Goal: Transaction & Acquisition: Book appointment/travel/reservation

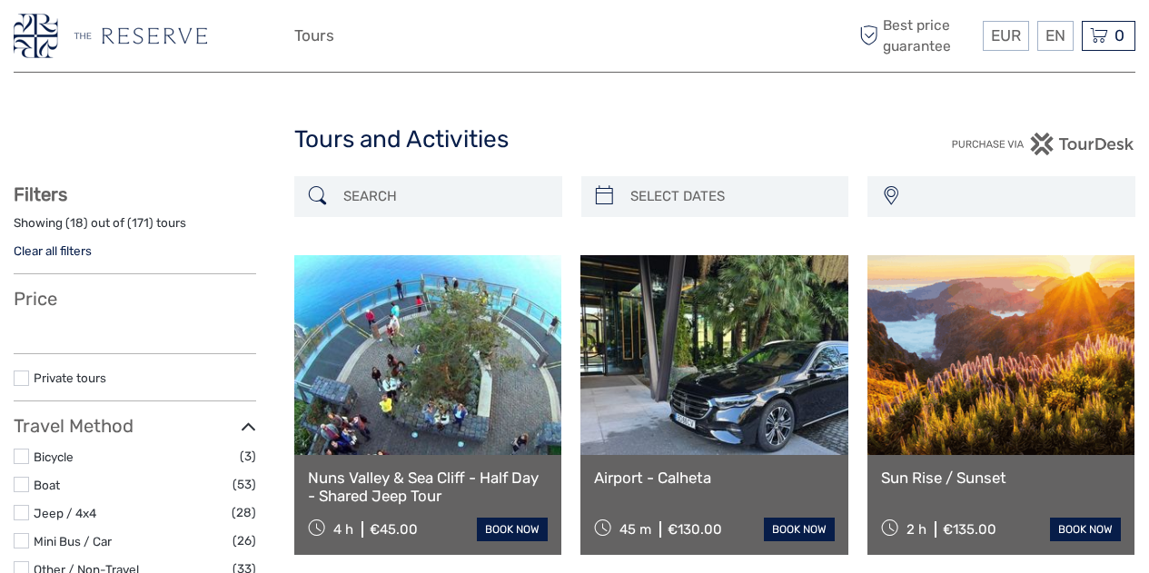
select select
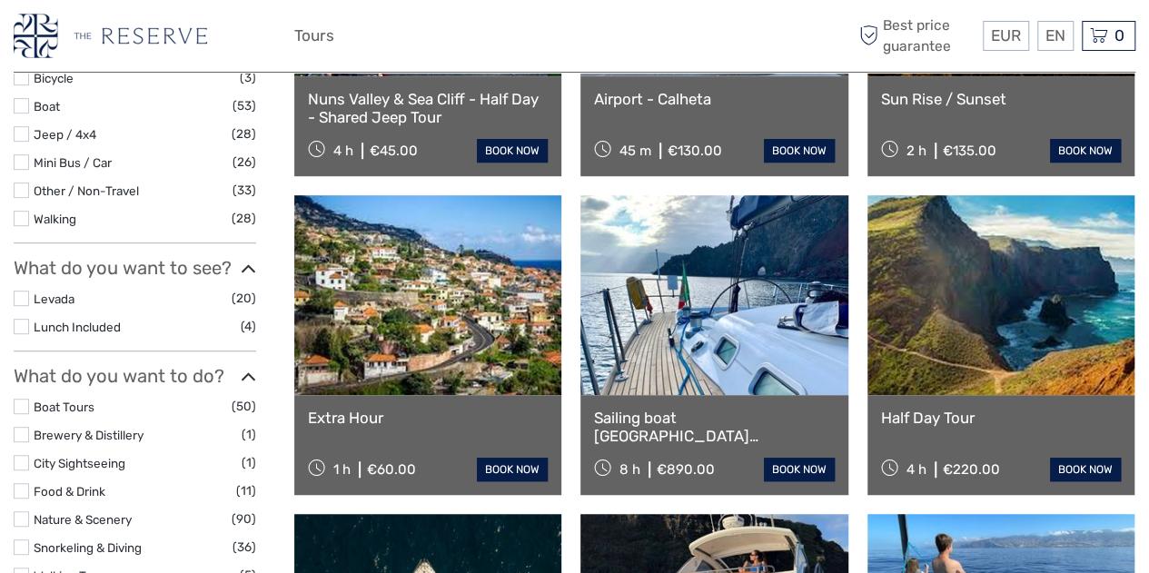
select select
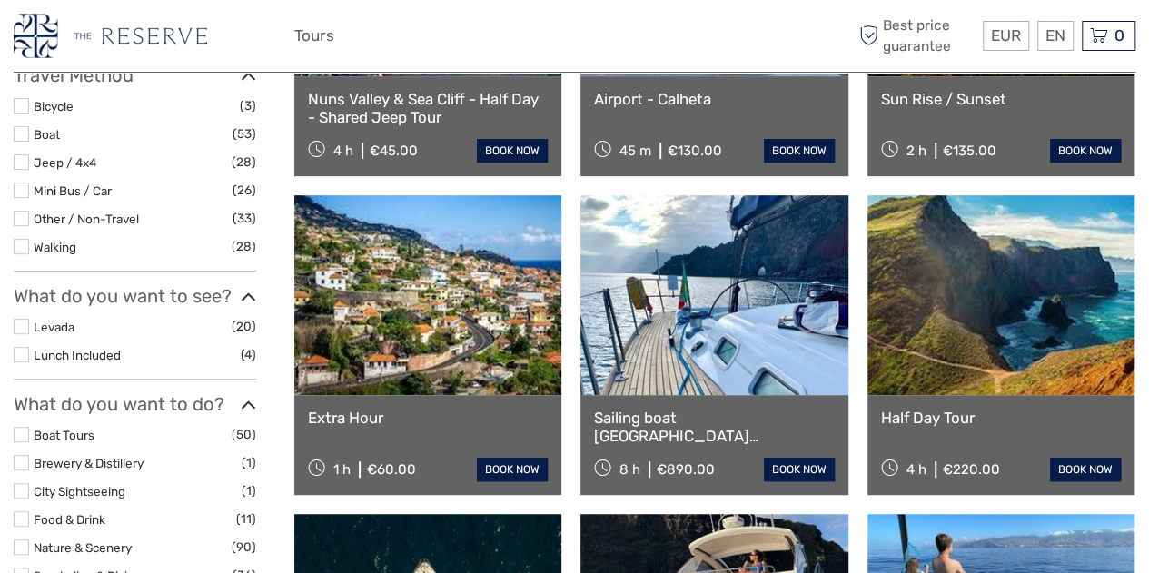
scroll to position [407, 0]
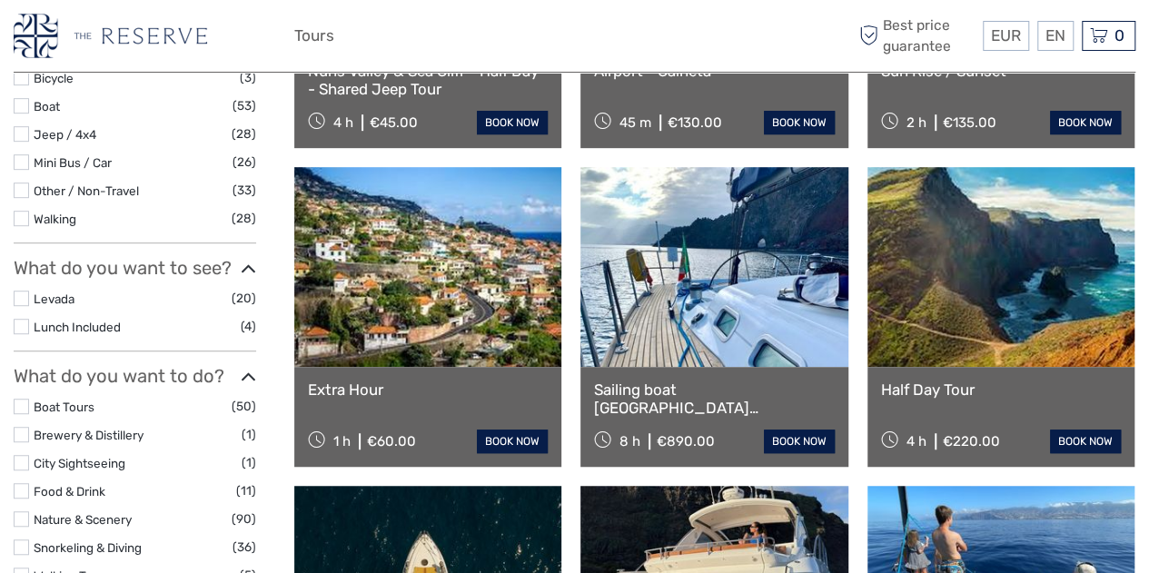
click at [22, 132] on label at bounding box center [21, 133] width 15 height 15
click at [0, 0] on input "checkbox" at bounding box center [0, 0] width 0 height 0
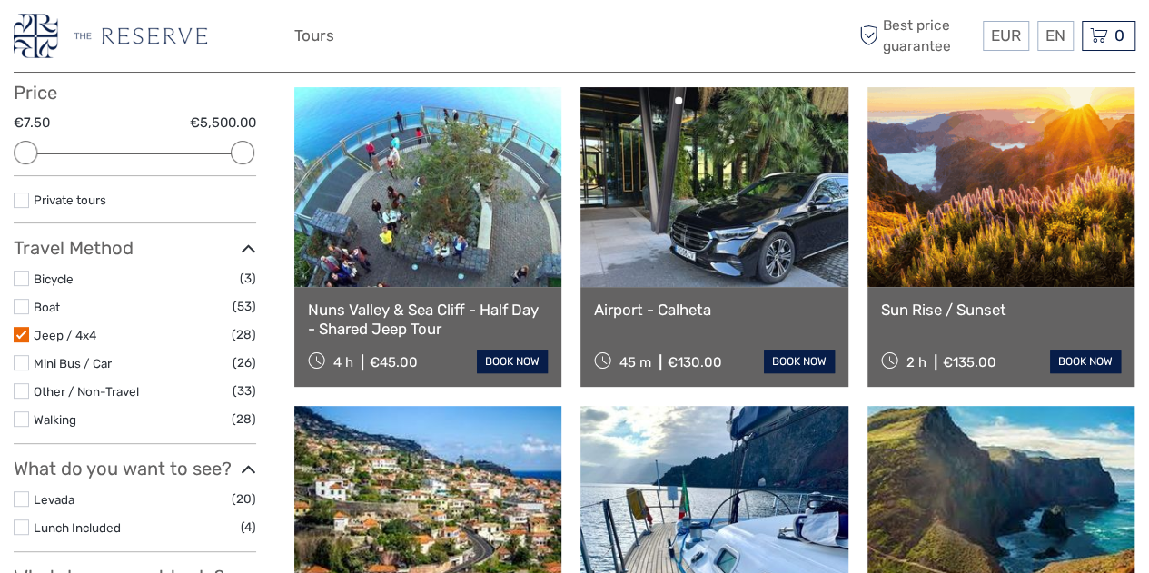
scroll to position [0, 0]
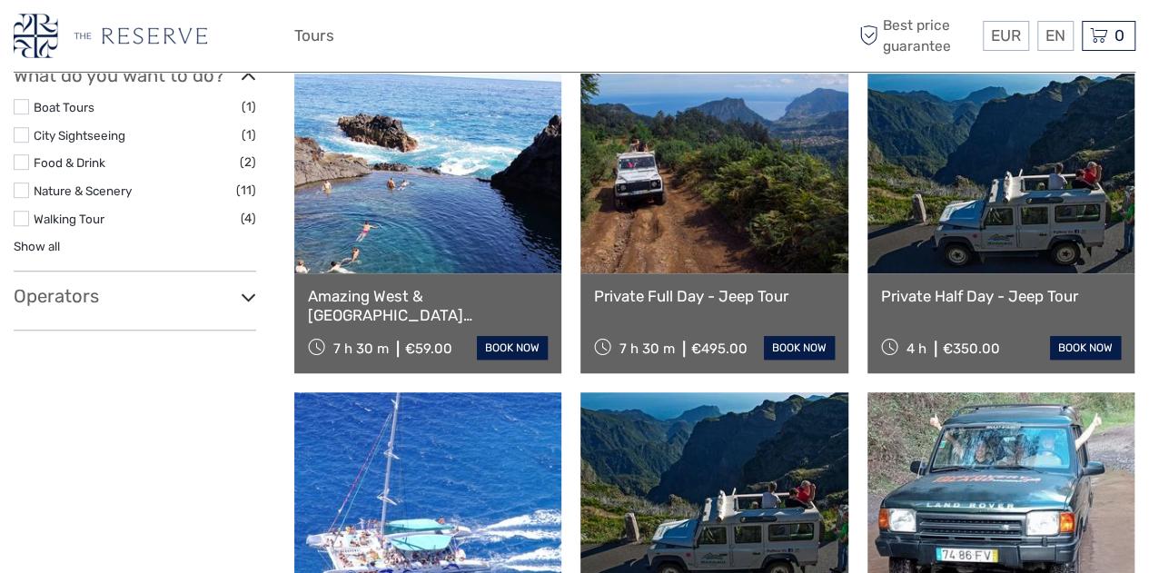
scroll to position [546, 0]
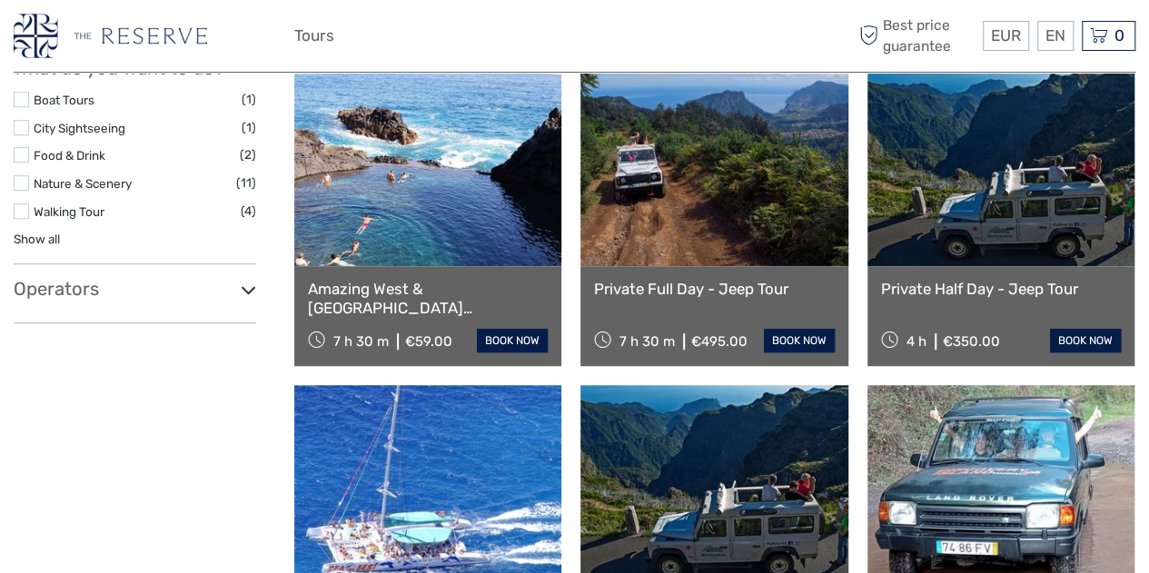
click at [704, 227] on link at bounding box center [714, 166] width 267 height 200
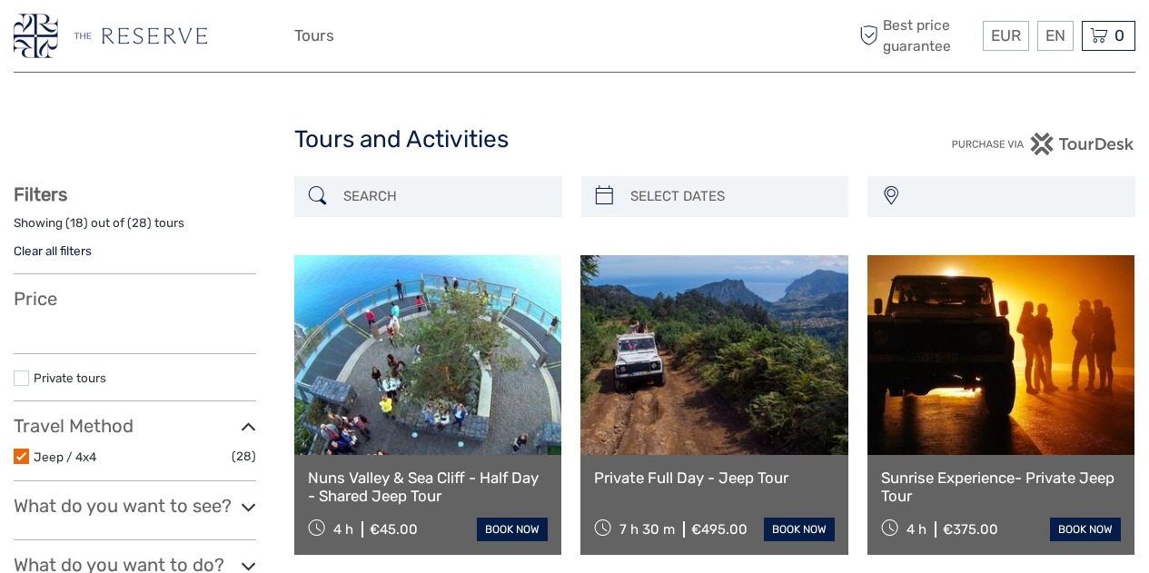
select select
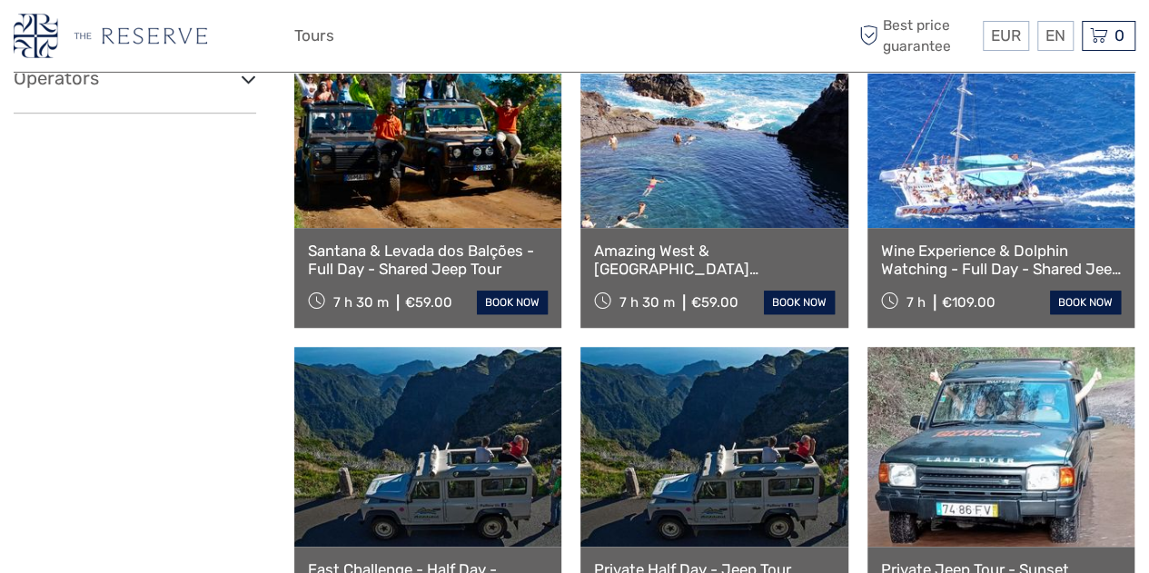
select select
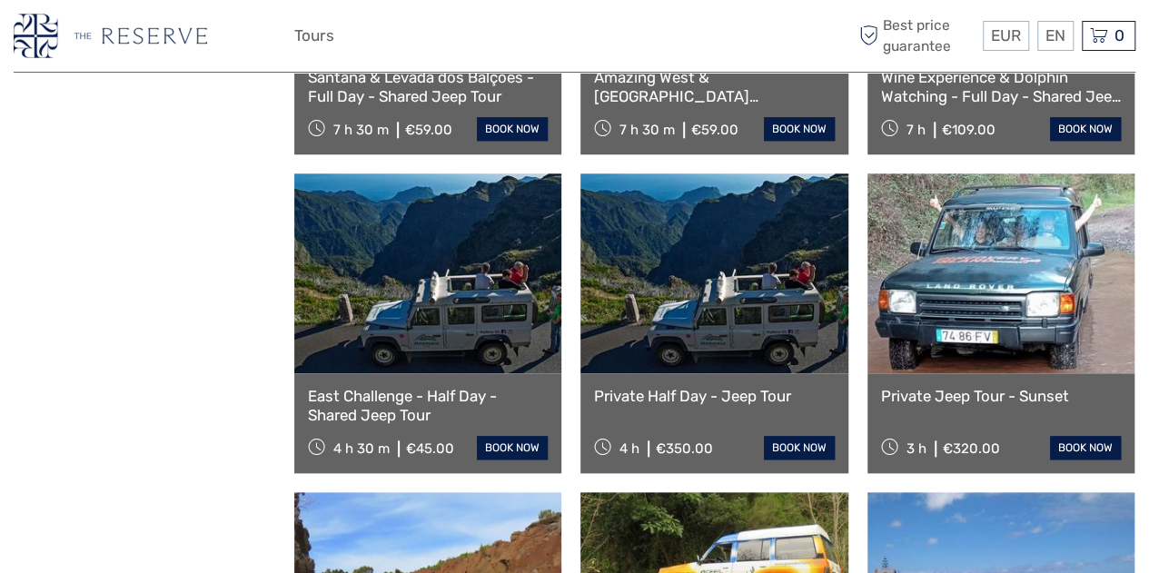
scroll to position [0, 0]
click at [680, 313] on link at bounding box center [714, 274] width 267 height 200
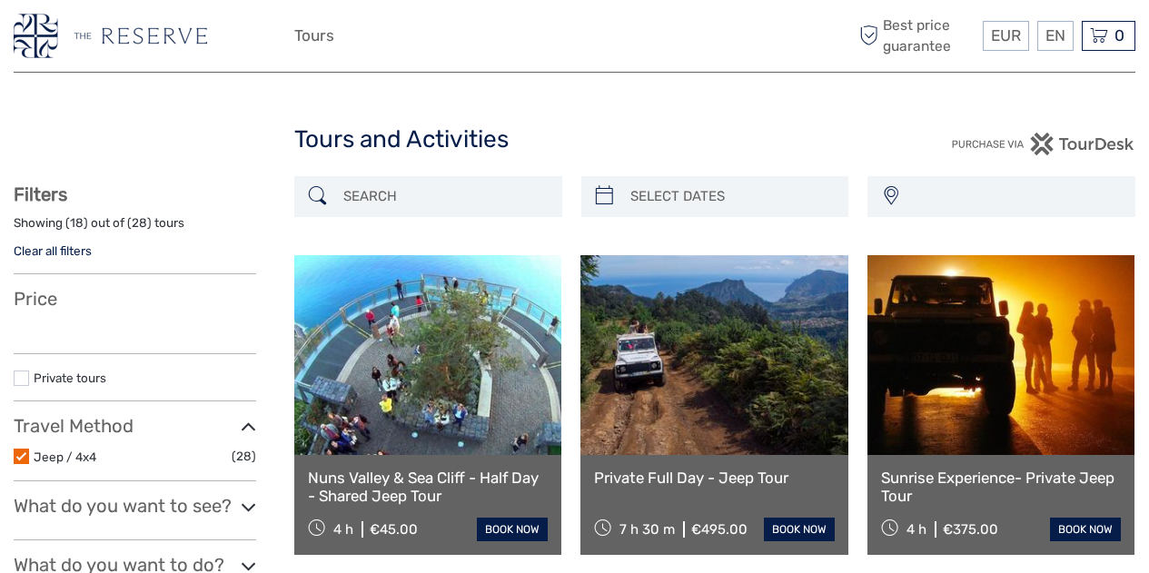
select select
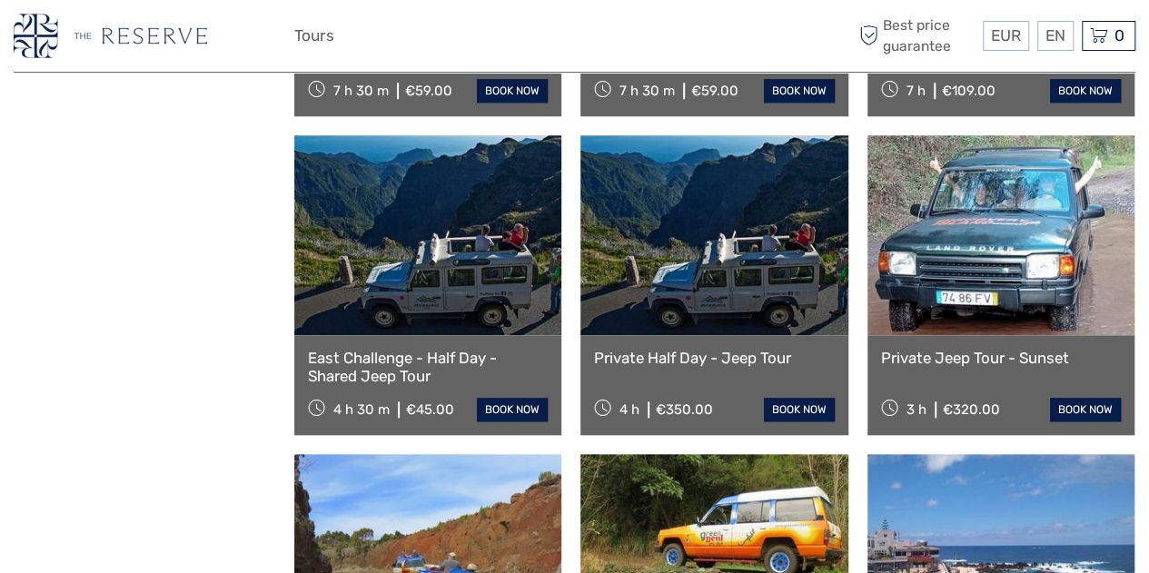
select select
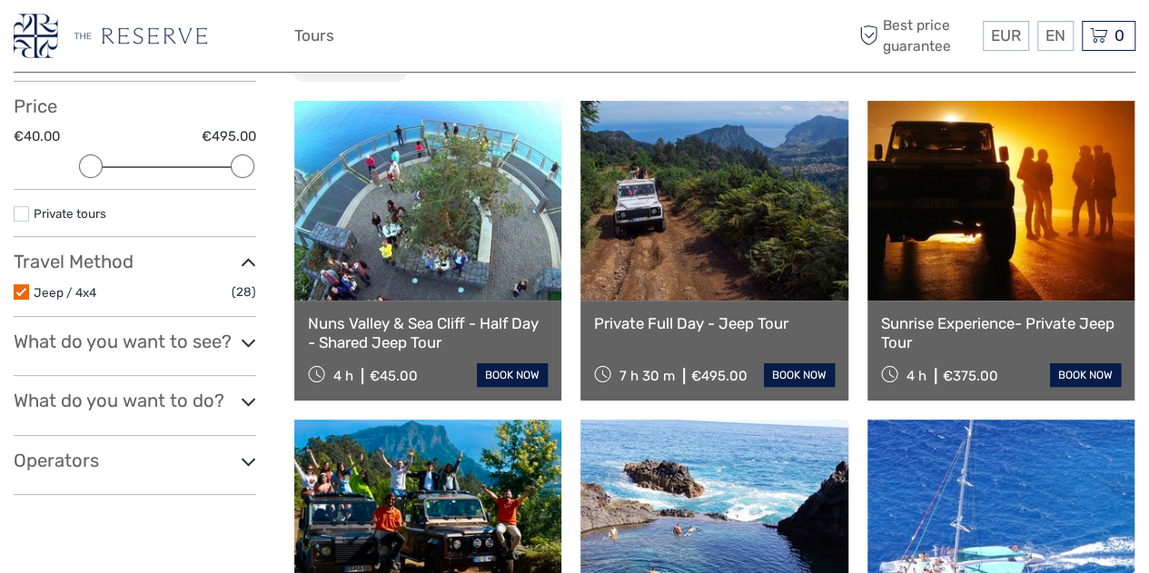
click at [23, 286] on label at bounding box center [21, 291] width 15 height 15
click at [0, 0] on input "checkbox" at bounding box center [0, 0] width 0 height 0
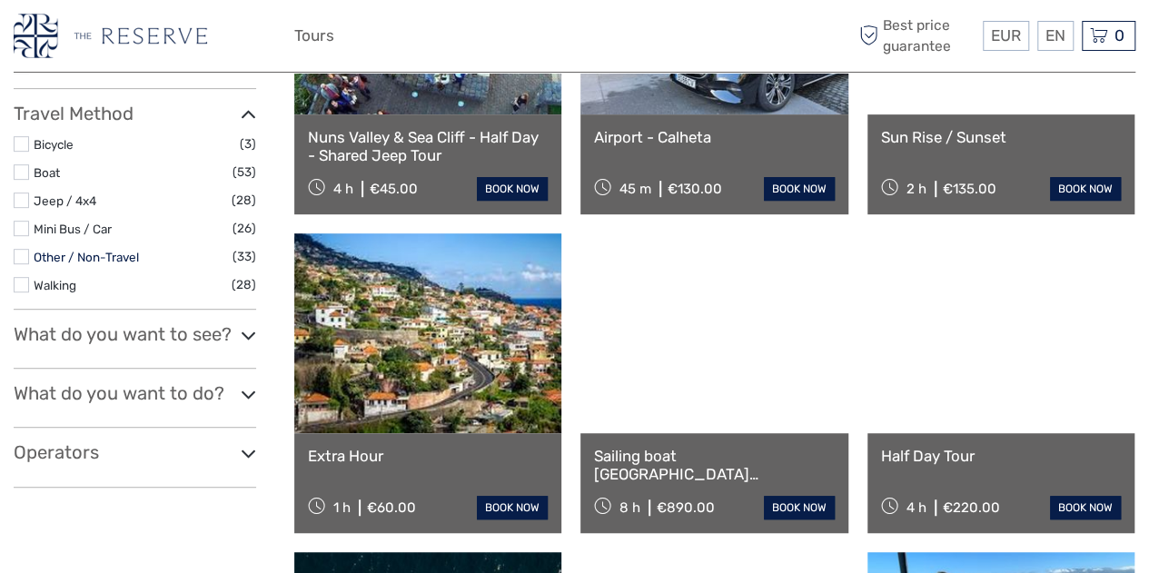
scroll to position [342, 0]
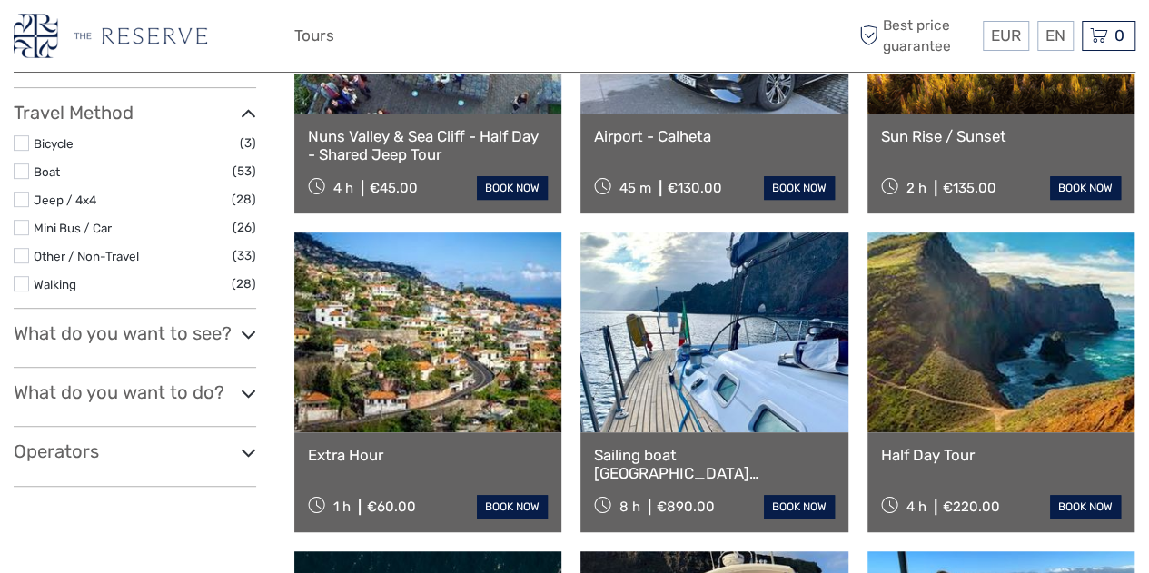
click at [22, 253] on label at bounding box center [21, 255] width 15 height 15
click at [0, 0] on input "checkbox" at bounding box center [0, 0] width 0 height 0
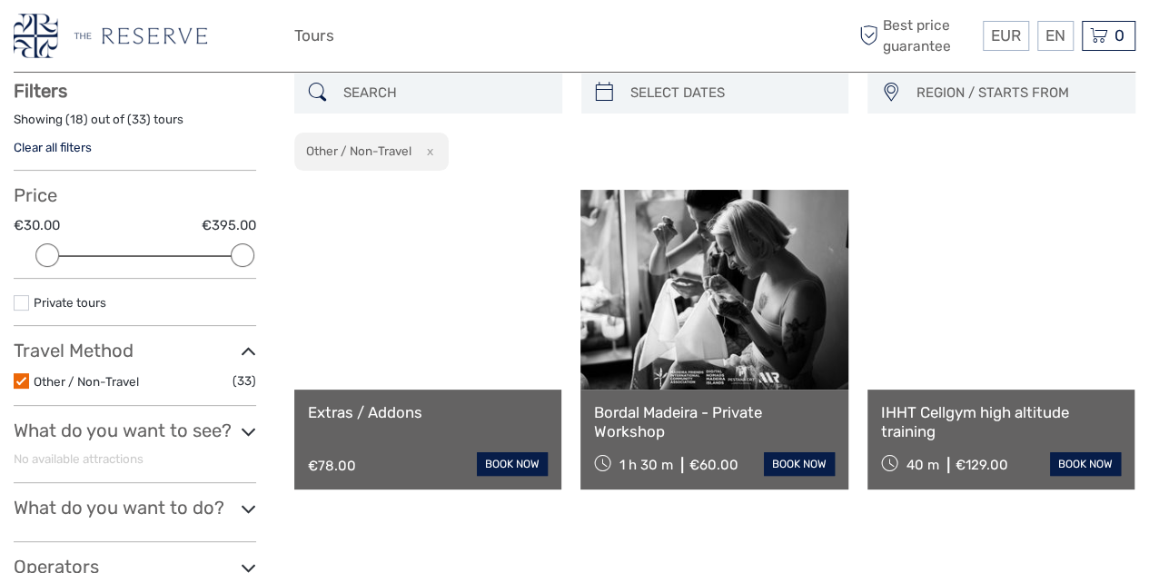
scroll to position [103, 0]
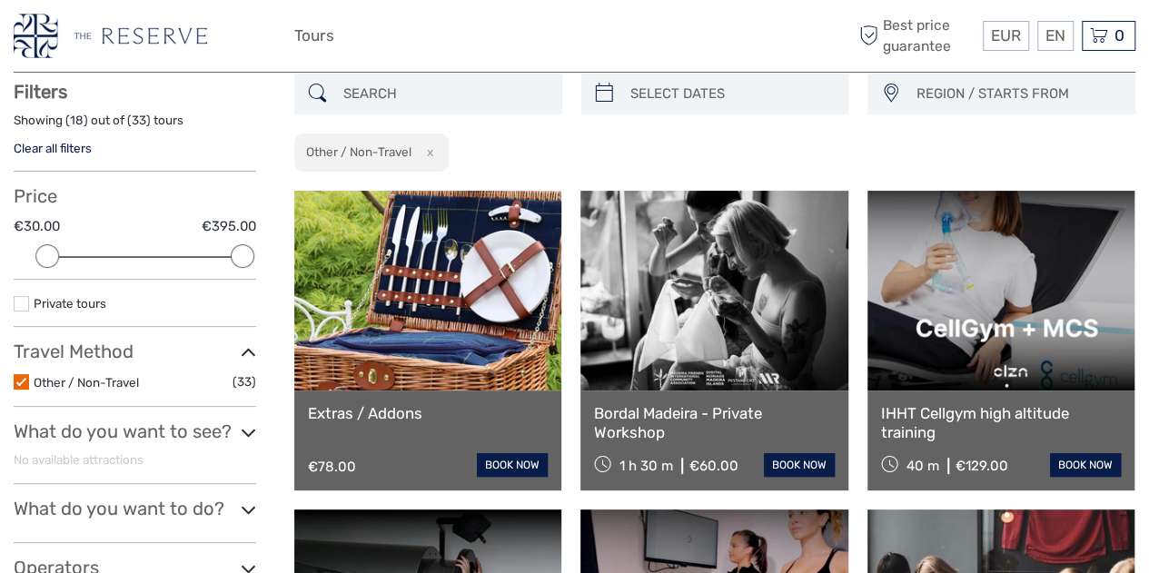
click at [18, 375] on label at bounding box center [21, 381] width 15 height 15
click at [0, 0] on input "checkbox" at bounding box center [0, 0] width 0 height 0
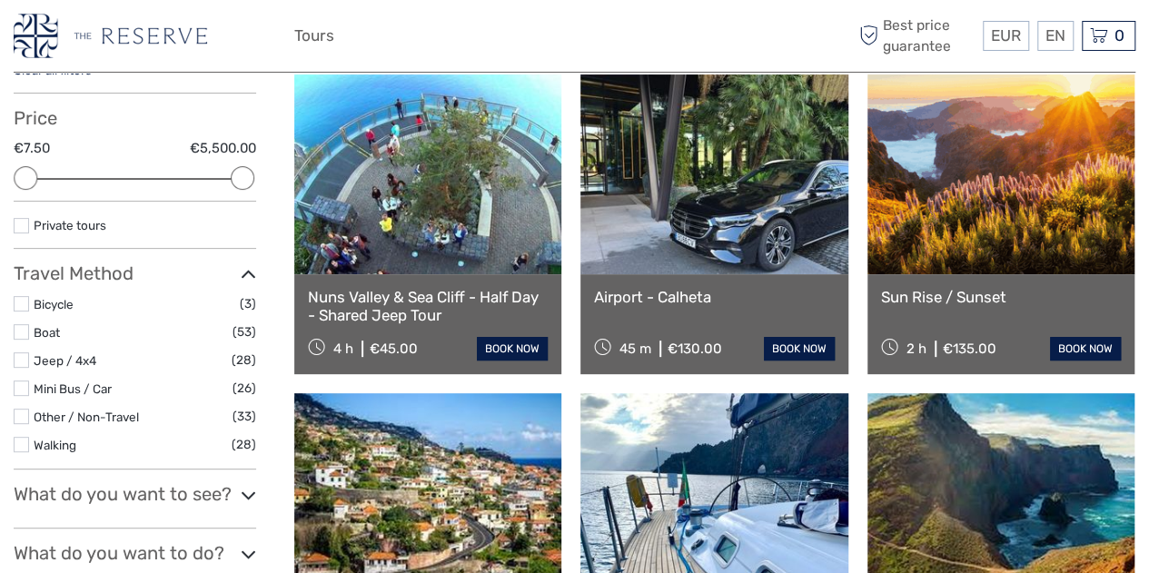
scroll to position [183, 0]
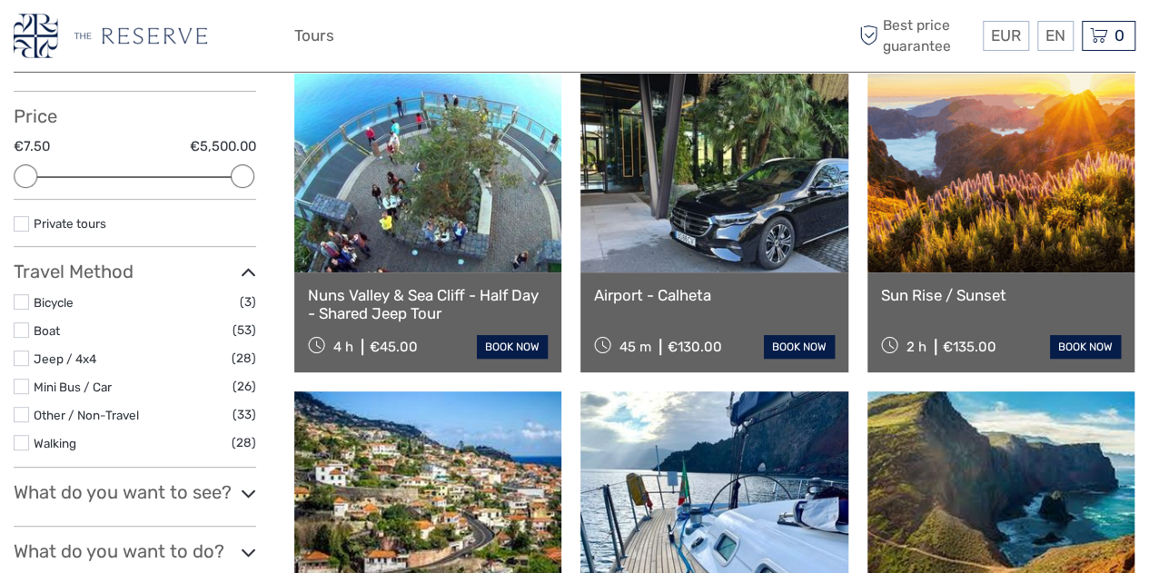
click at [21, 230] on label at bounding box center [21, 223] width 15 height 15
click at [0, 0] on input "checkbox" at bounding box center [0, 0] width 0 height 0
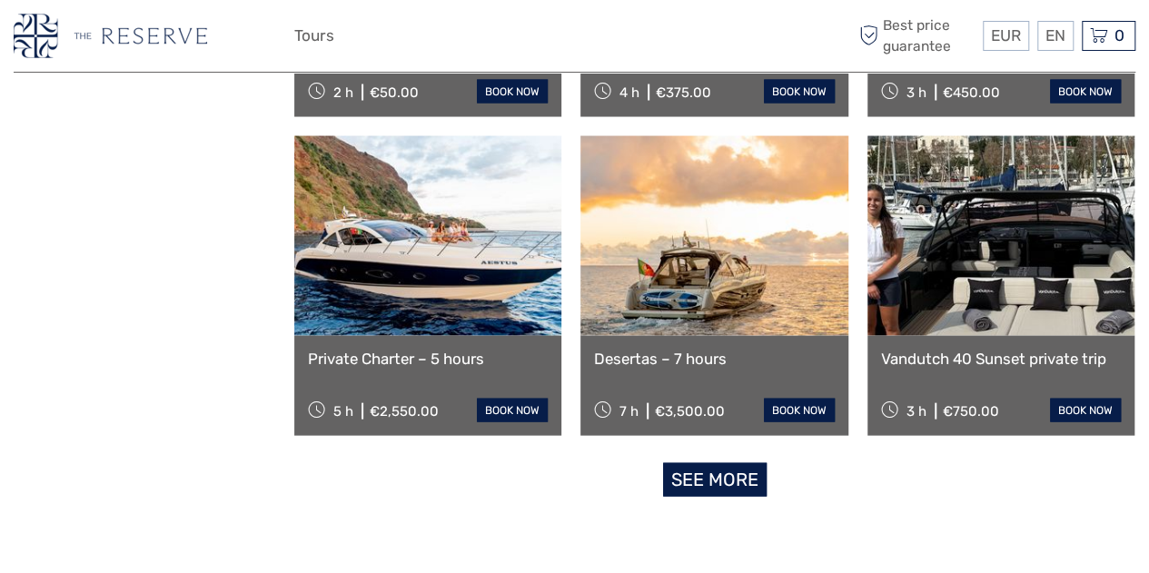
scroll to position [1762, 0]
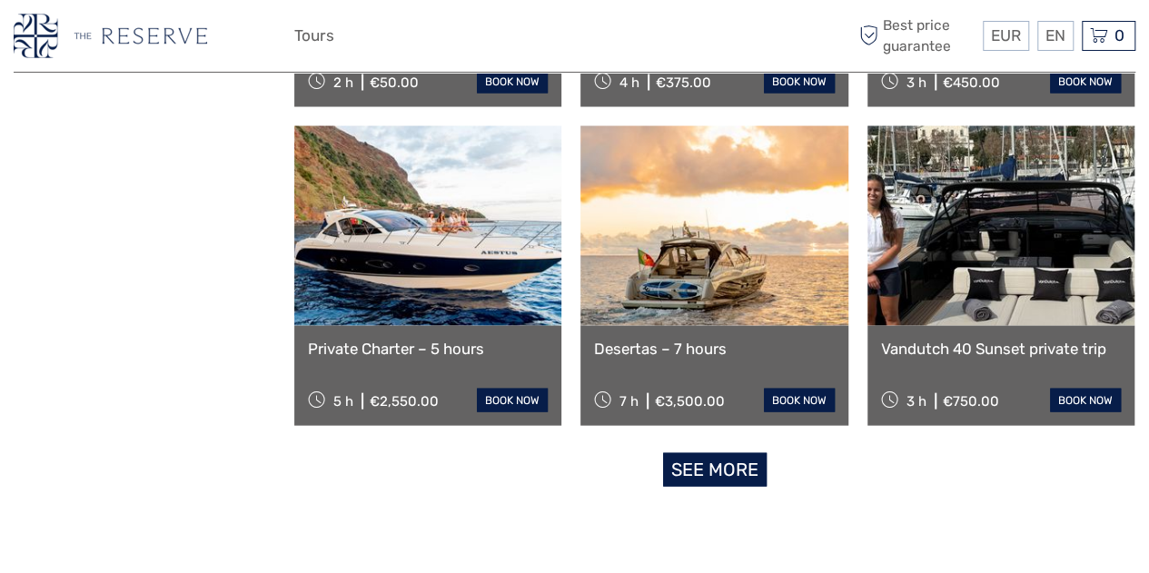
click at [689, 457] on link "See more" at bounding box center [715, 470] width 104 height 34
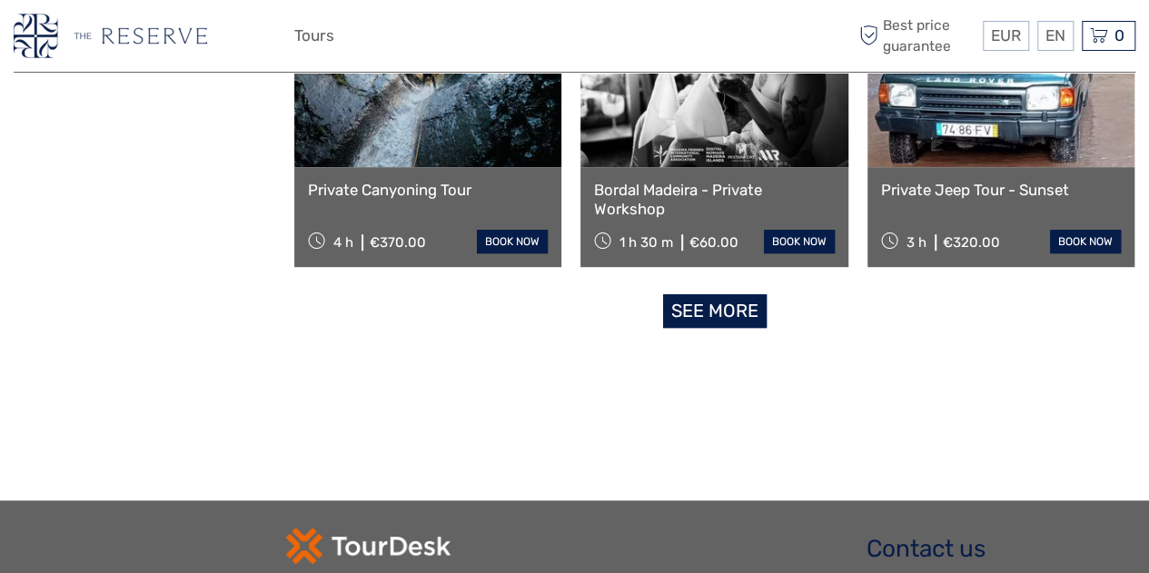
scroll to position [3835, 0]
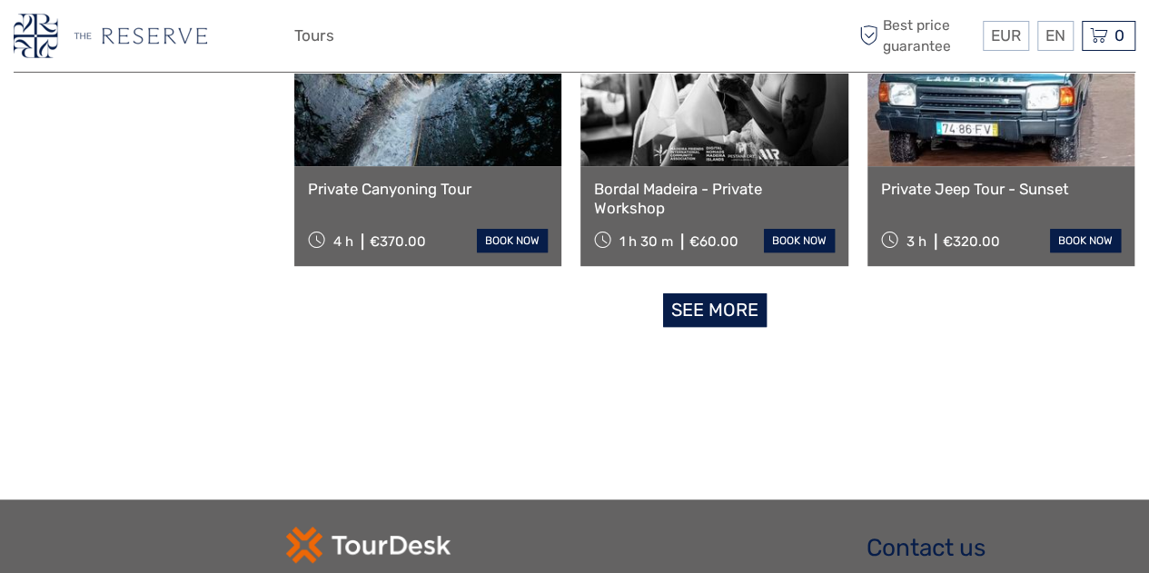
click at [716, 301] on link "See more" at bounding box center [715, 310] width 104 height 34
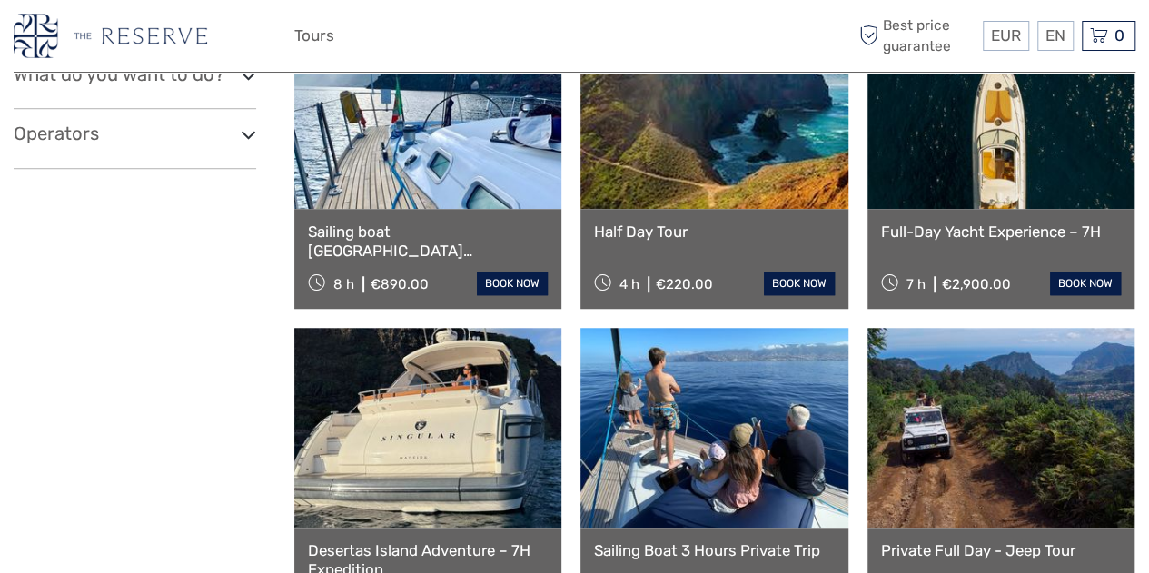
scroll to position [604, 0]
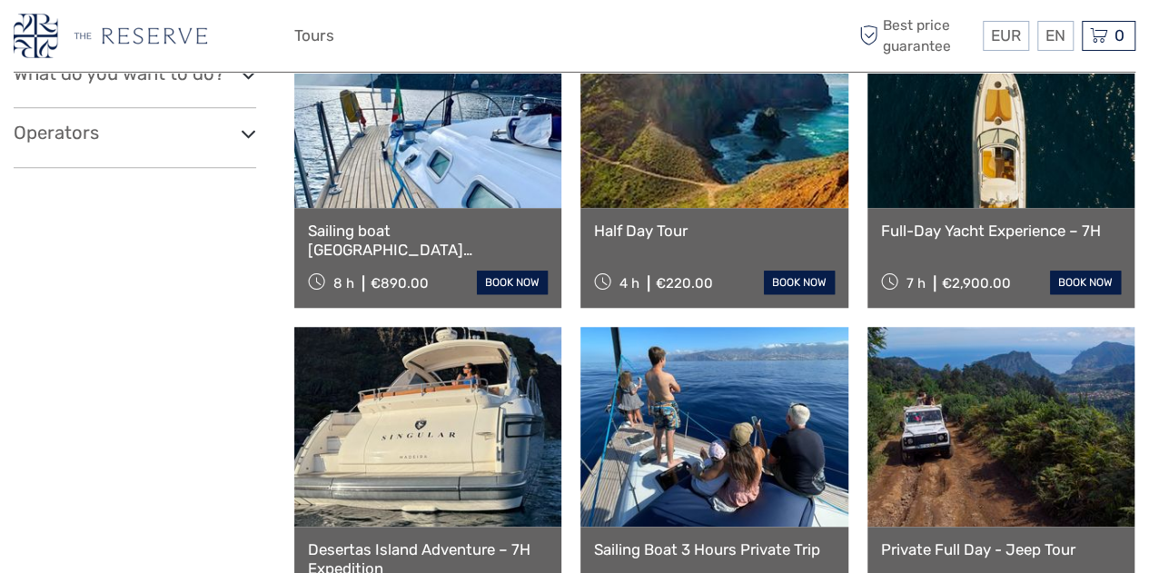
click at [705, 178] on link at bounding box center [714, 108] width 267 height 200
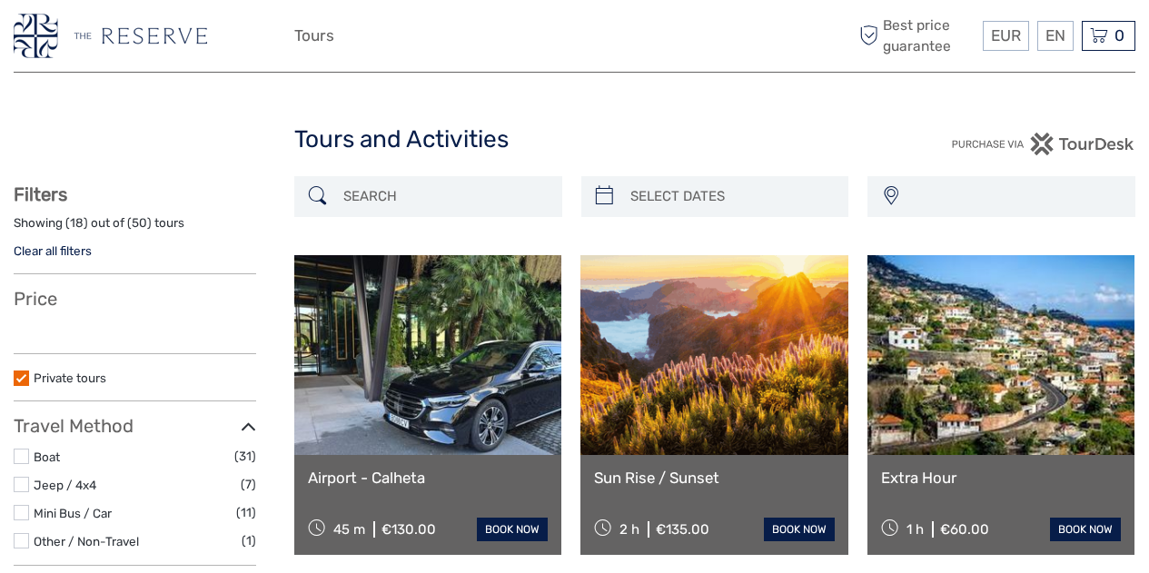
select select
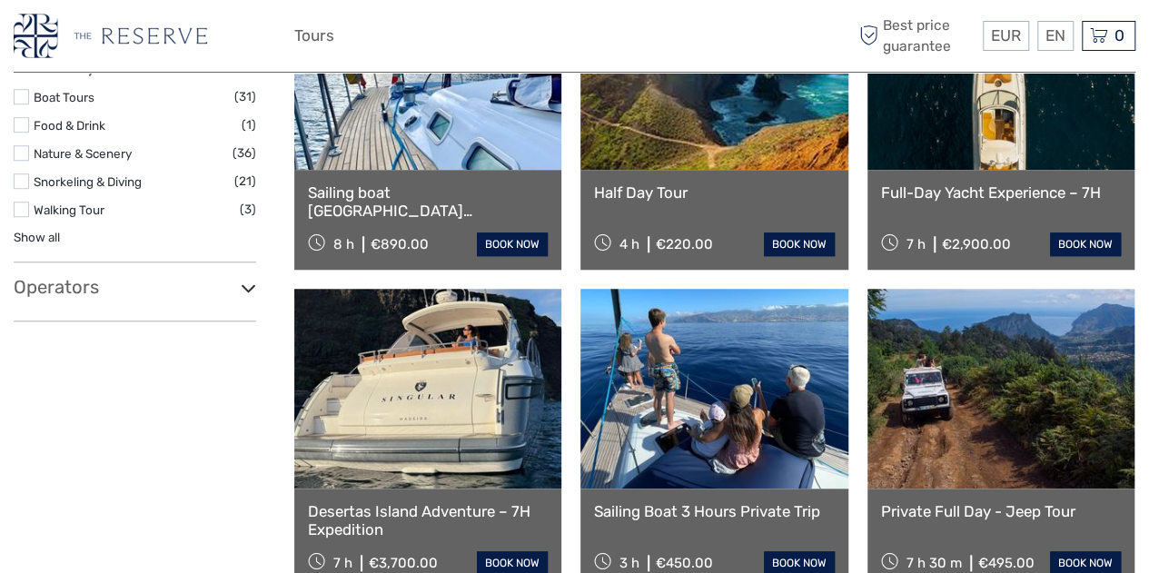
select select
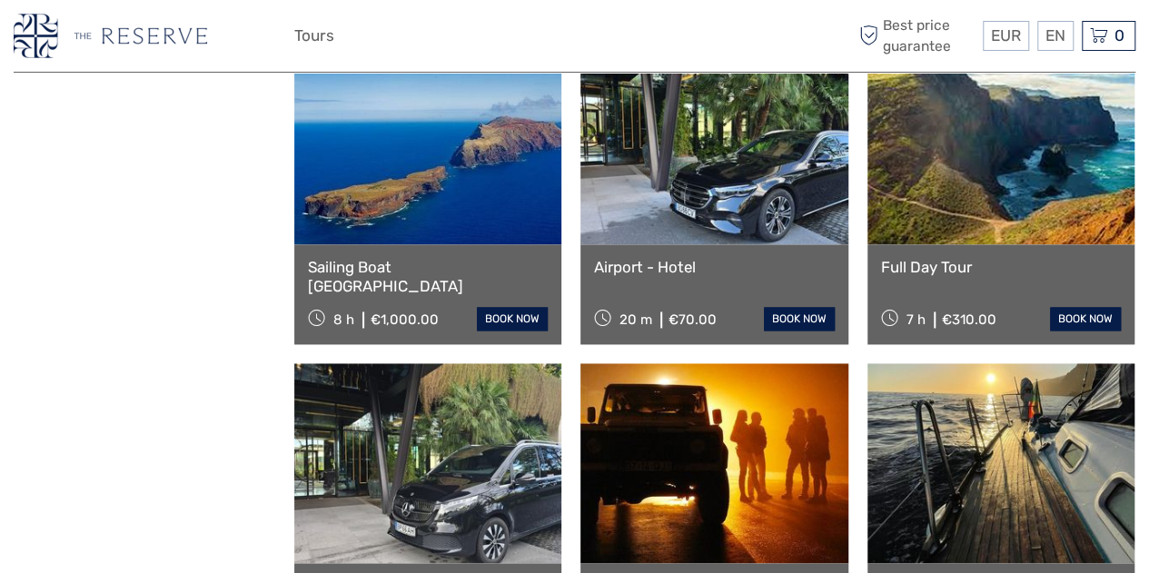
scroll to position [1212, 0]
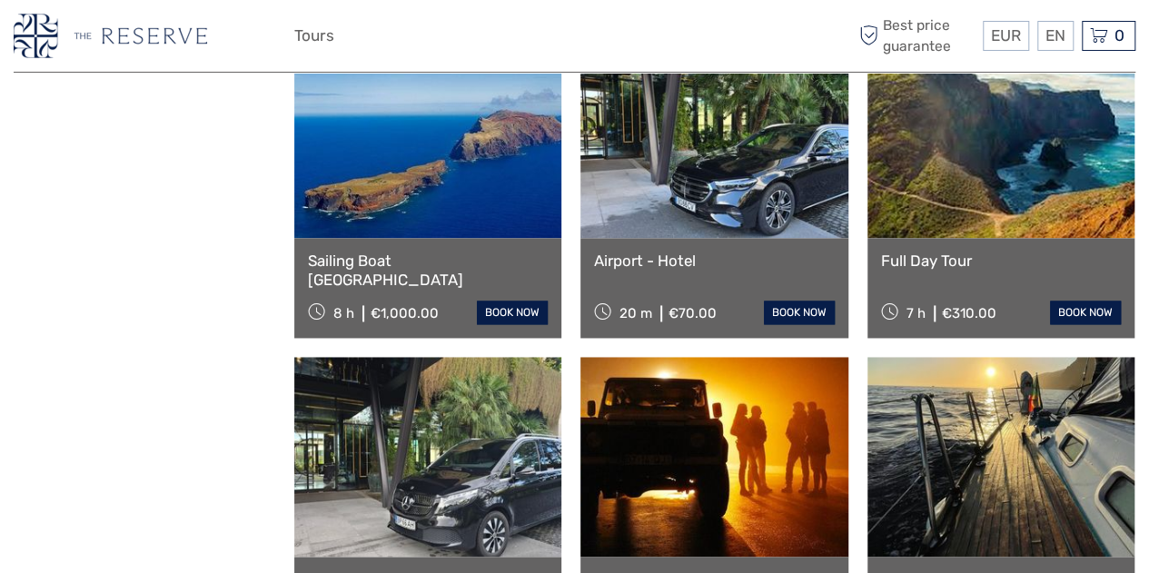
click at [904, 144] on link at bounding box center [1001, 138] width 267 height 200
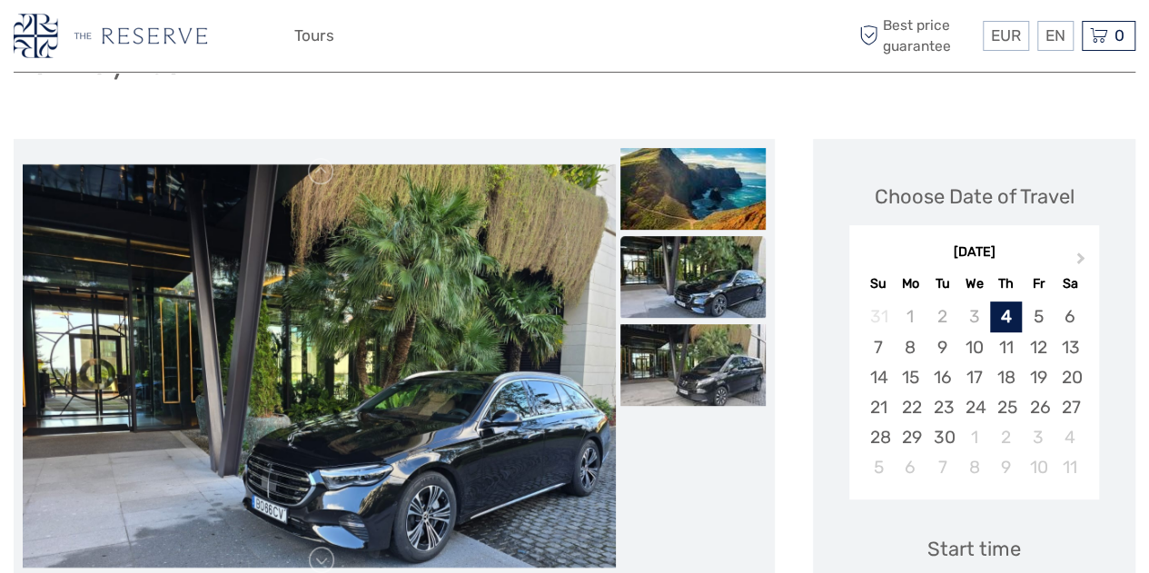
scroll to position [164, 0]
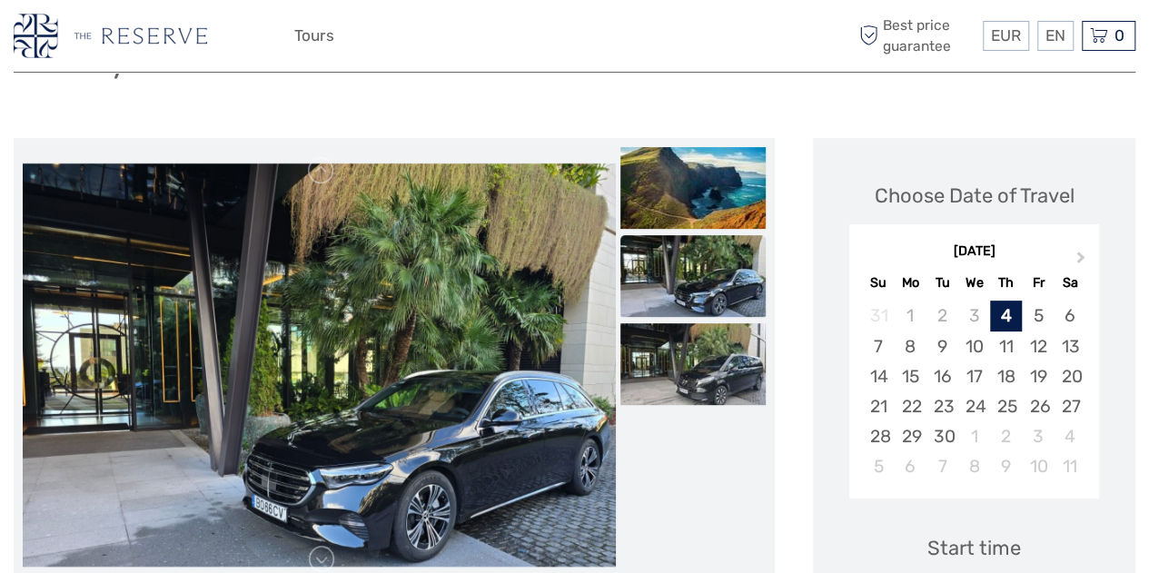
click at [684, 266] on img at bounding box center [693, 276] width 145 height 82
click at [679, 355] on img at bounding box center [693, 364] width 145 height 82
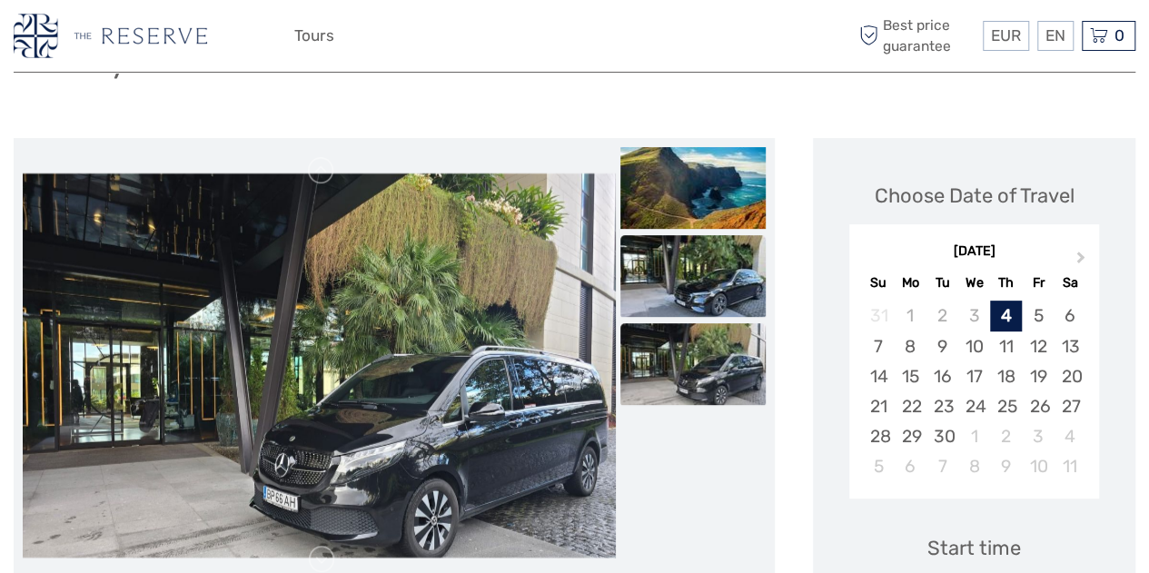
click at [683, 291] on img at bounding box center [693, 276] width 145 height 82
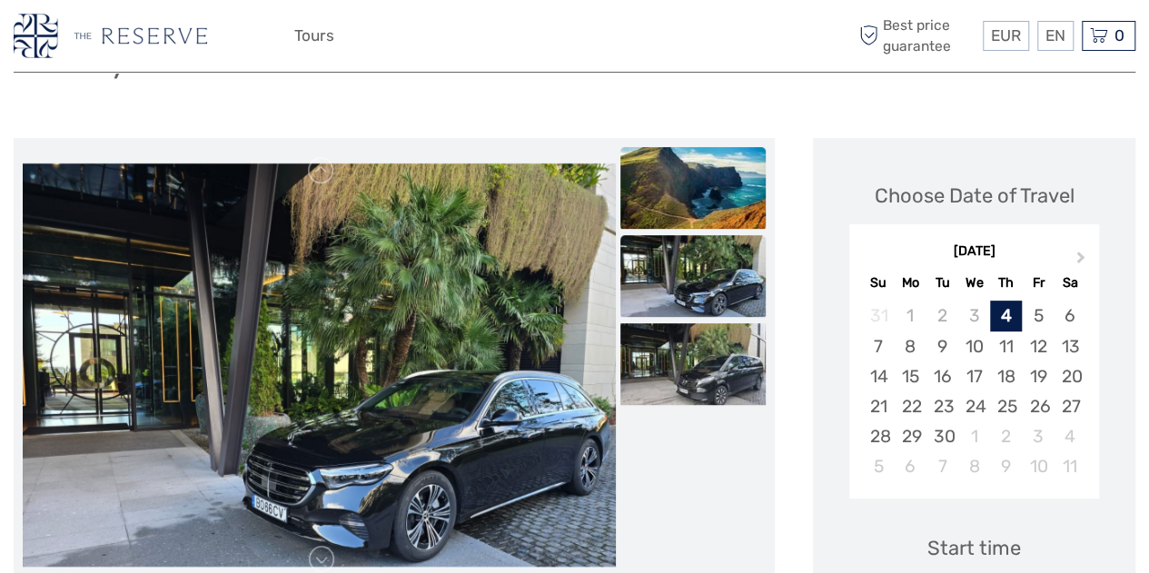
click at [685, 221] on img at bounding box center [693, 188] width 145 height 82
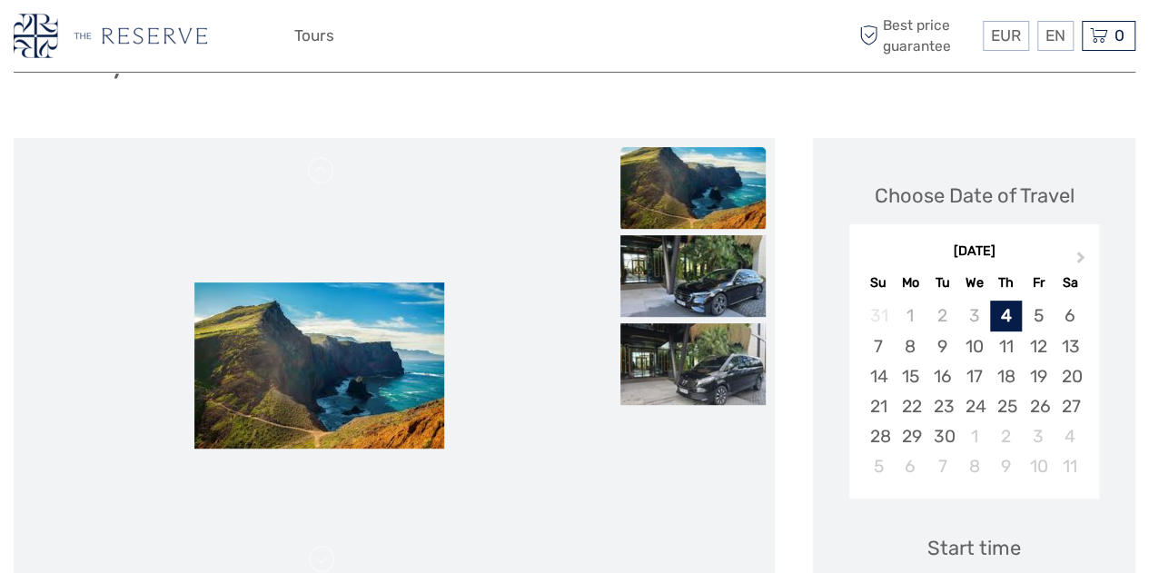
scroll to position [0, 0]
